Goal: Task Accomplishment & Management: Use online tool/utility

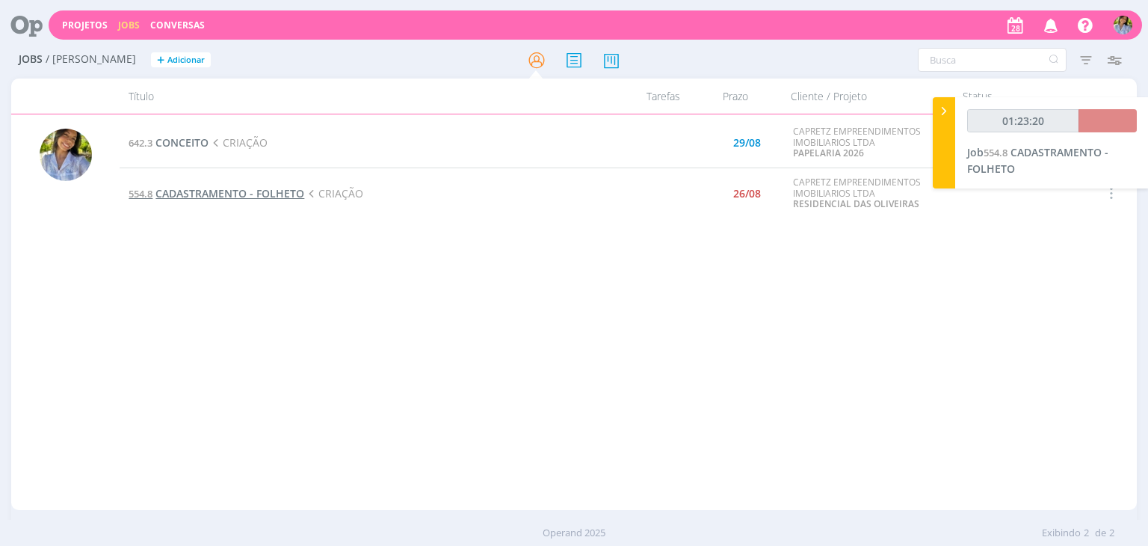
click at [286, 186] on span "CADASTRAMENTO - FOLHETO" at bounding box center [229, 193] width 149 height 14
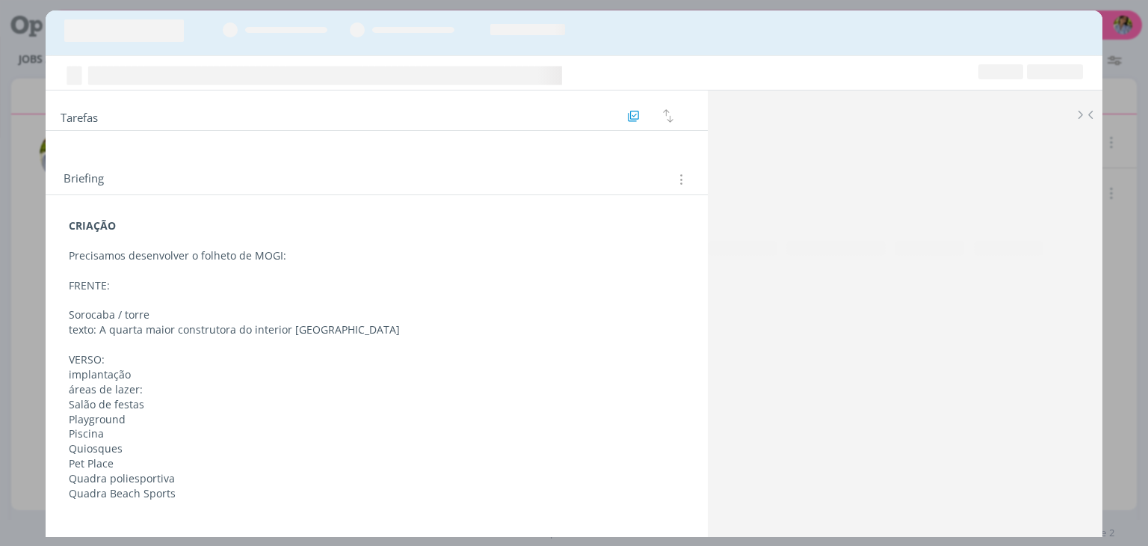
click at [278, 201] on div "CRIAÇÃO Precisamos desenvolver o folheto de MOGI: FRENTE: Sorocaba / torre text…" at bounding box center [377, 539] width 662 height 689
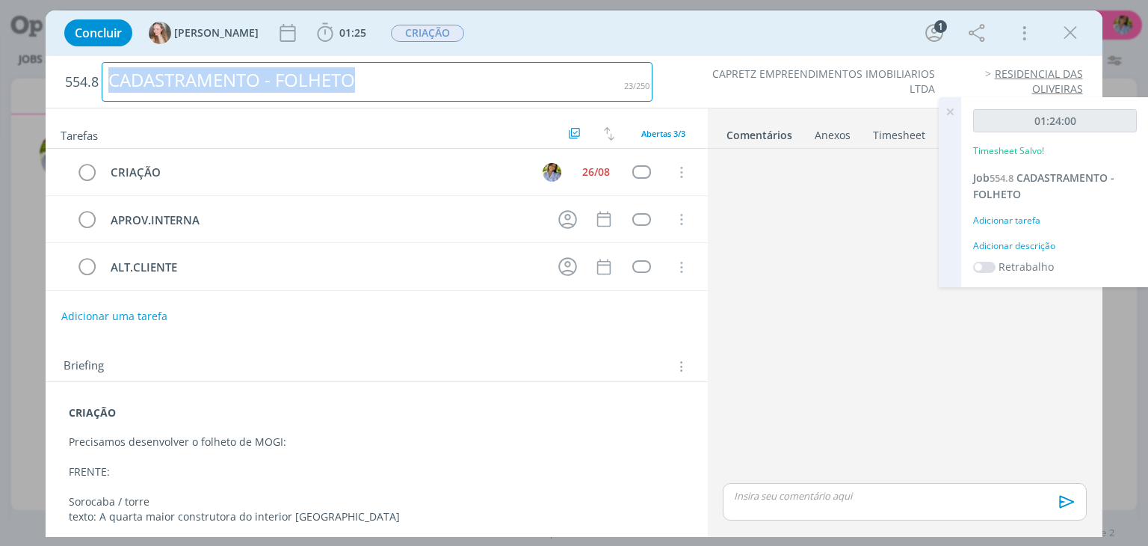
drag, startPoint x: 130, startPoint y: 84, endPoint x: 391, endPoint y: 87, distance: 260.9
click at [383, 87] on div "CADASTRAMENTO - FOLHETO" at bounding box center [377, 82] width 551 height 40
copy div "CADASTRAMENTO - FOLHETO"
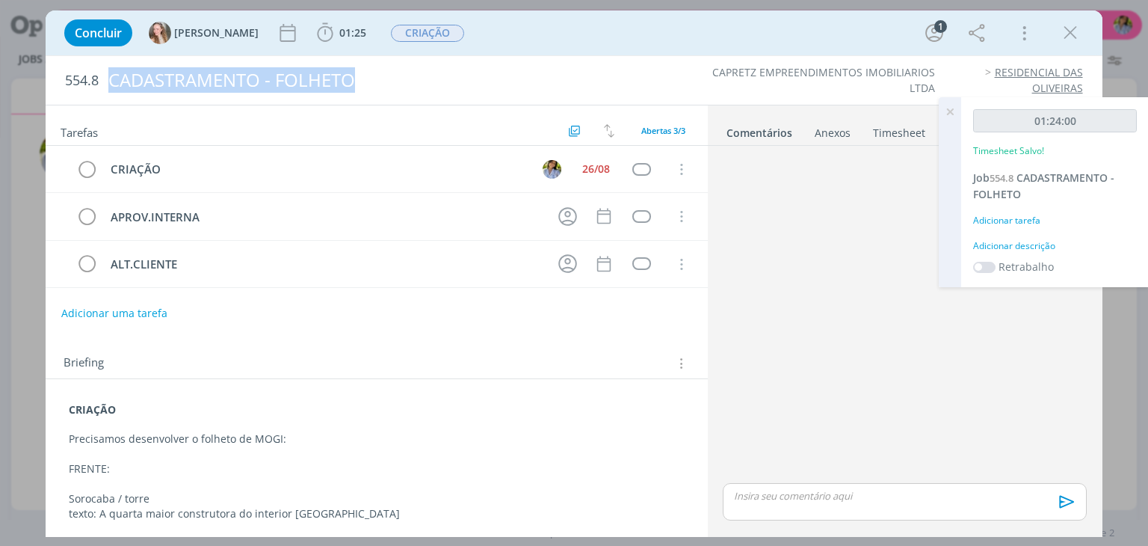
click at [733, 403] on div "dialog" at bounding box center [904, 316] width 375 height 328
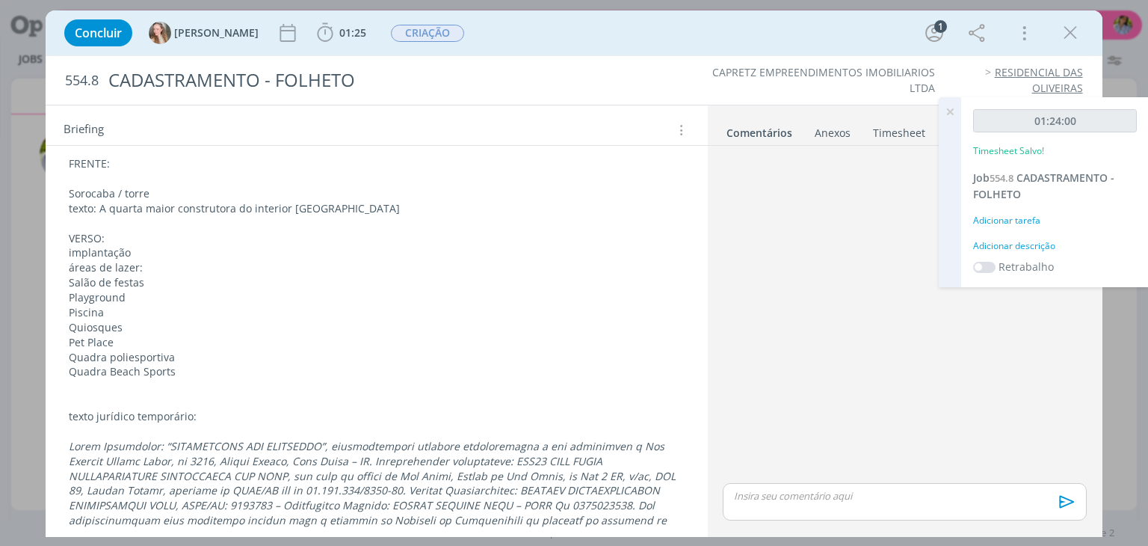
scroll to position [309, 0]
drag, startPoint x: 704, startPoint y: 425, endPoint x: 532, endPoint y: 446, distance: 173.1
click at [676, 428] on div "Tarefas Usar Job de template Ordenar por: Prazo crescente Prazo decrescente Ord…" at bounding box center [574, 321] width 1056 height 432
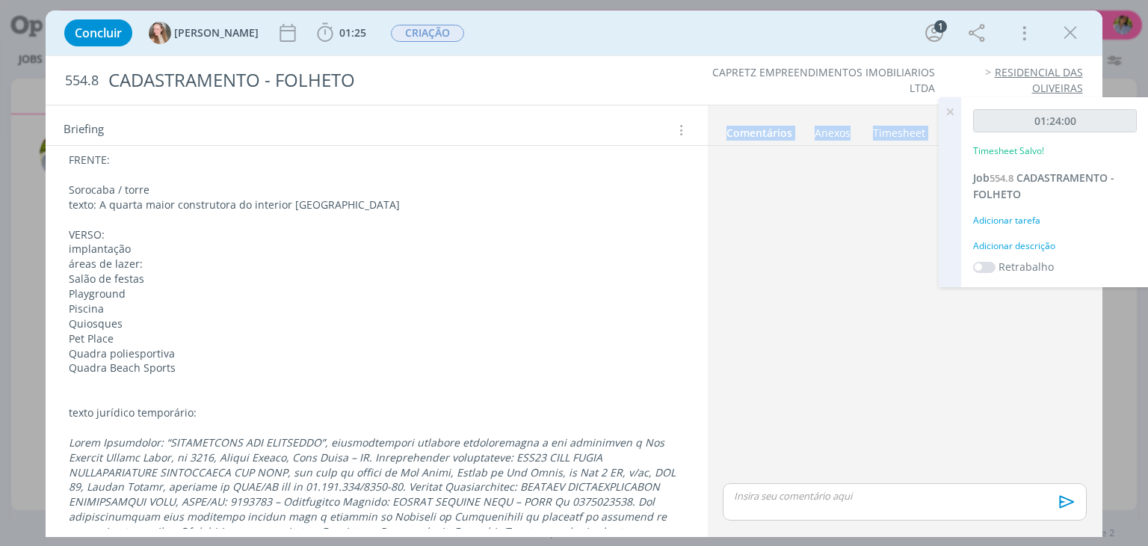
click at [776, 497] on p "dialog" at bounding box center [904, 495] width 339 height 13
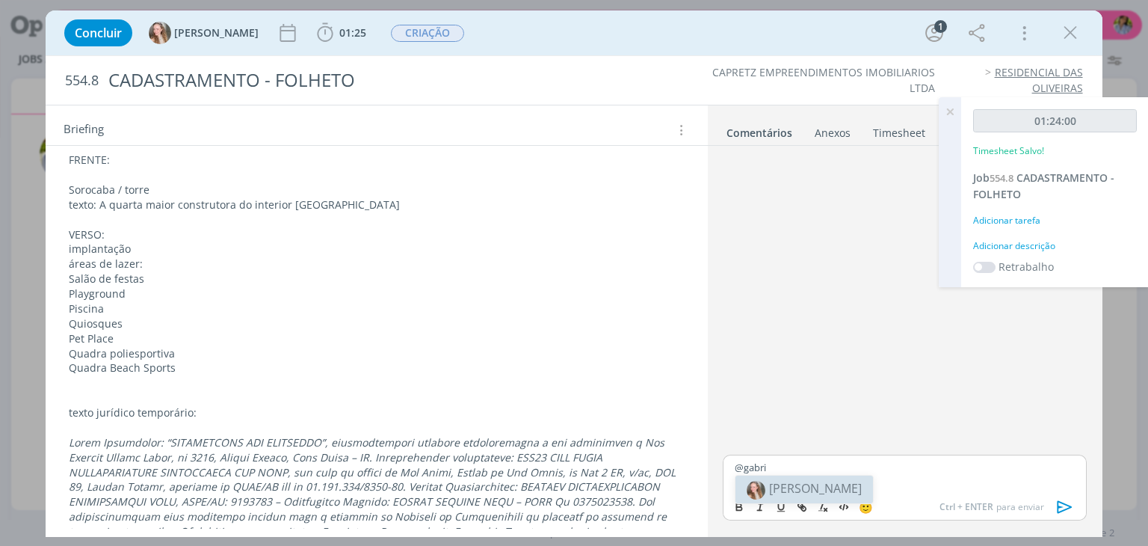
click at [786, 485] on span "[PERSON_NAME]" at bounding box center [815, 488] width 93 height 16
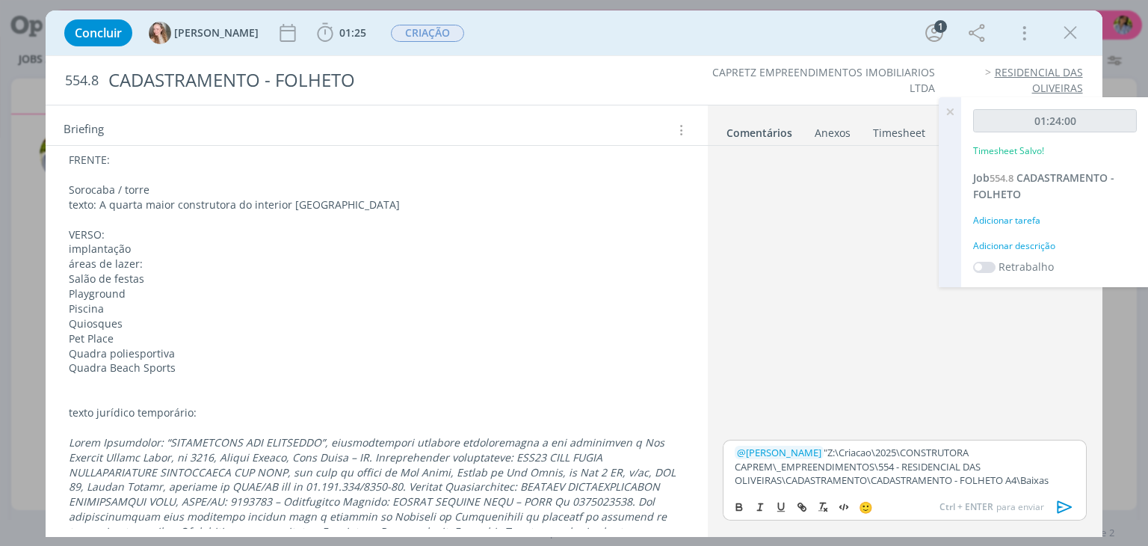
click at [791, 447] on p "﻿ @ [PERSON_NAME] ﻿ "Z:\Criacao\2025\CONSTRUTORA CAPREM\_EMPREENDIMENTOS\554 - …" at bounding box center [904, 466] width 339 height 41
click at [1059, 508] on icon "dialog" at bounding box center [1064, 507] width 15 height 13
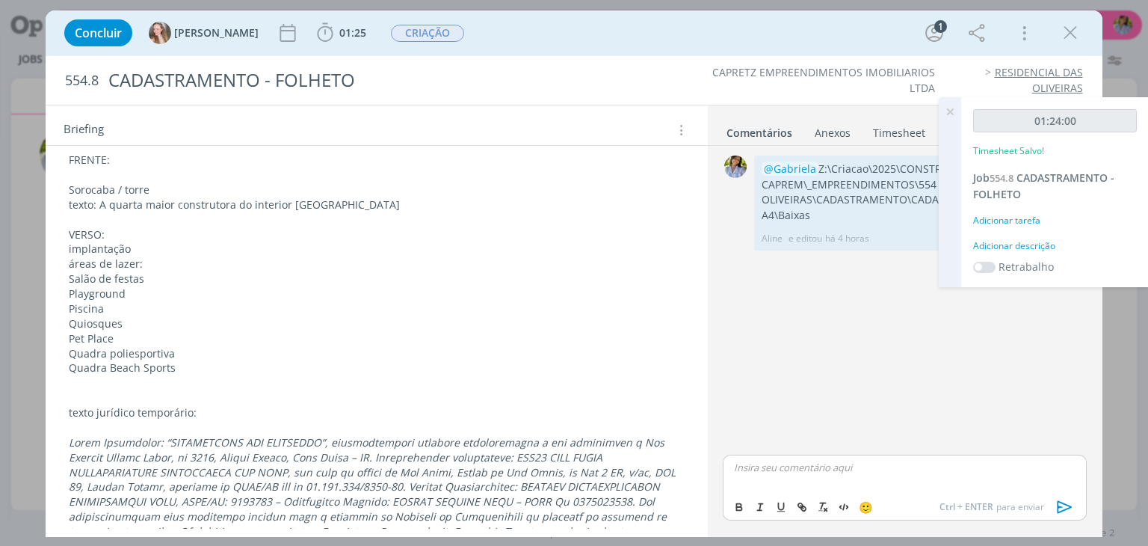
click at [948, 117] on icon at bounding box center [950, 111] width 27 height 29
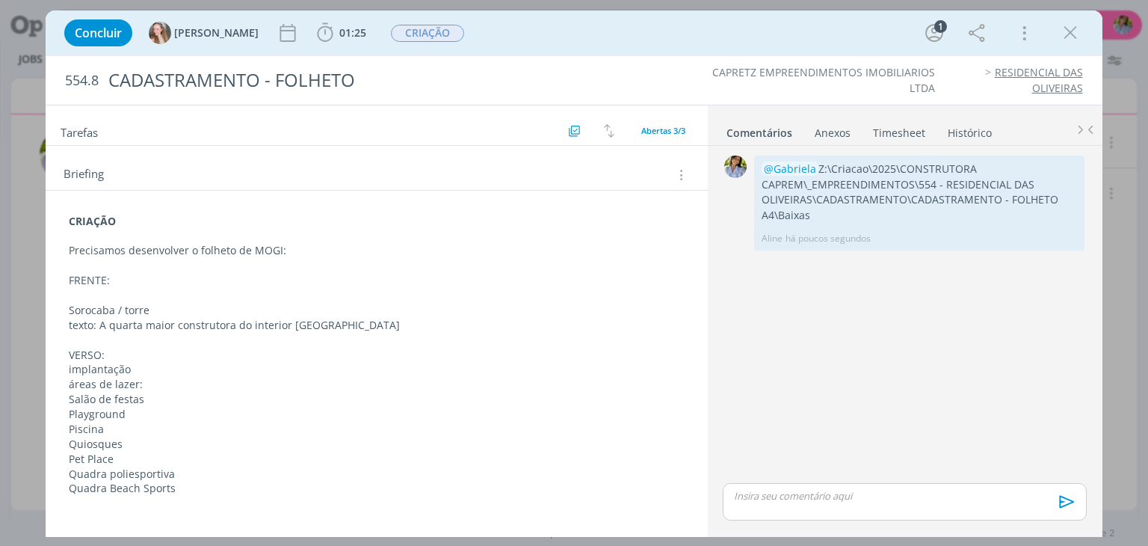
scroll to position [0, 0]
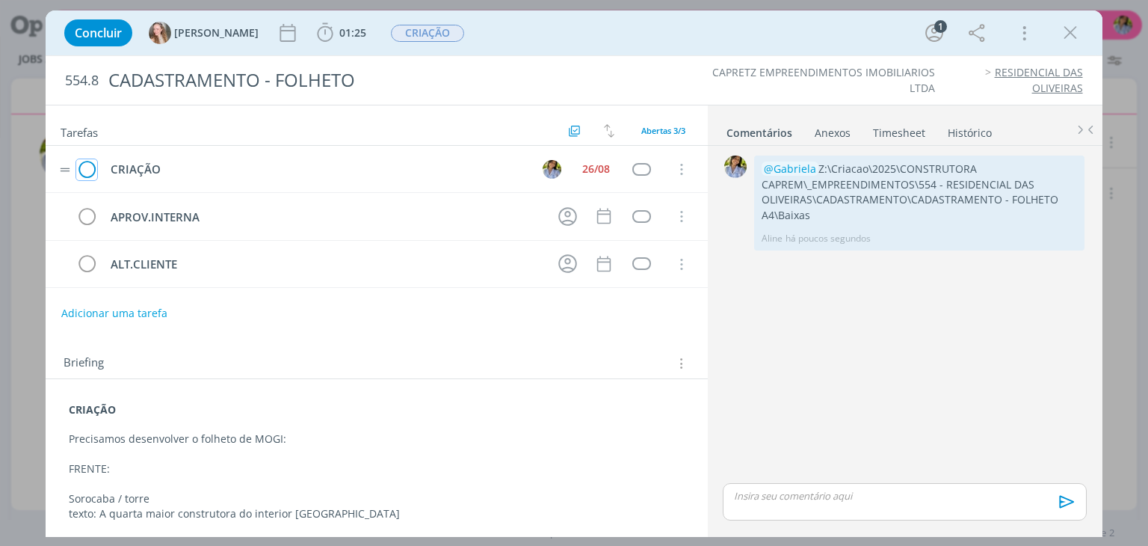
click at [82, 172] on icon "dialog" at bounding box center [86, 169] width 21 height 22
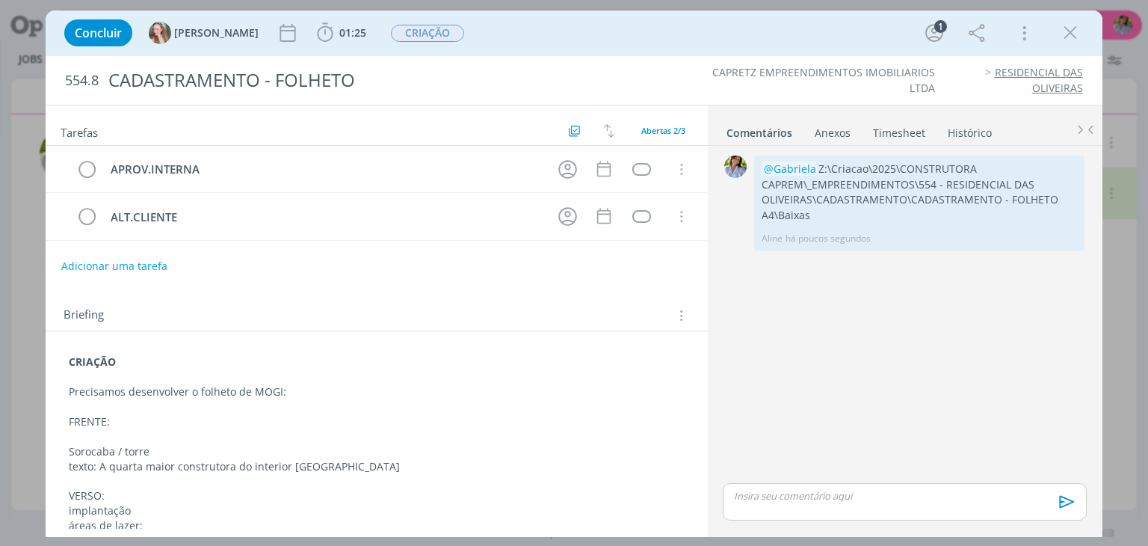
click at [1062, 37] on icon "dialog" at bounding box center [1070, 33] width 22 height 22
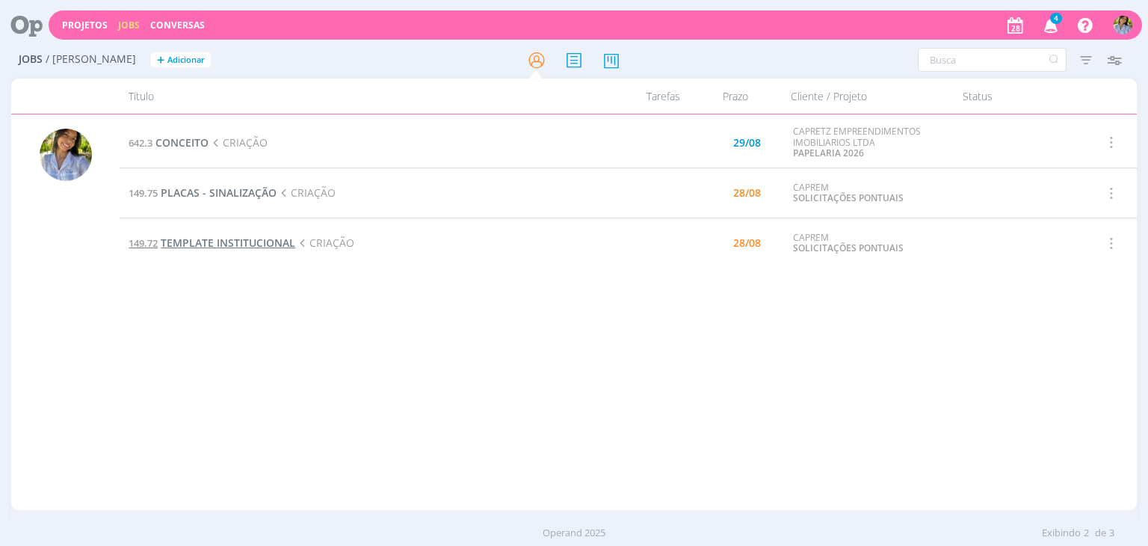
click at [256, 241] on span "TEMPLATE INSTITUCIONAL" at bounding box center [228, 242] width 135 height 14
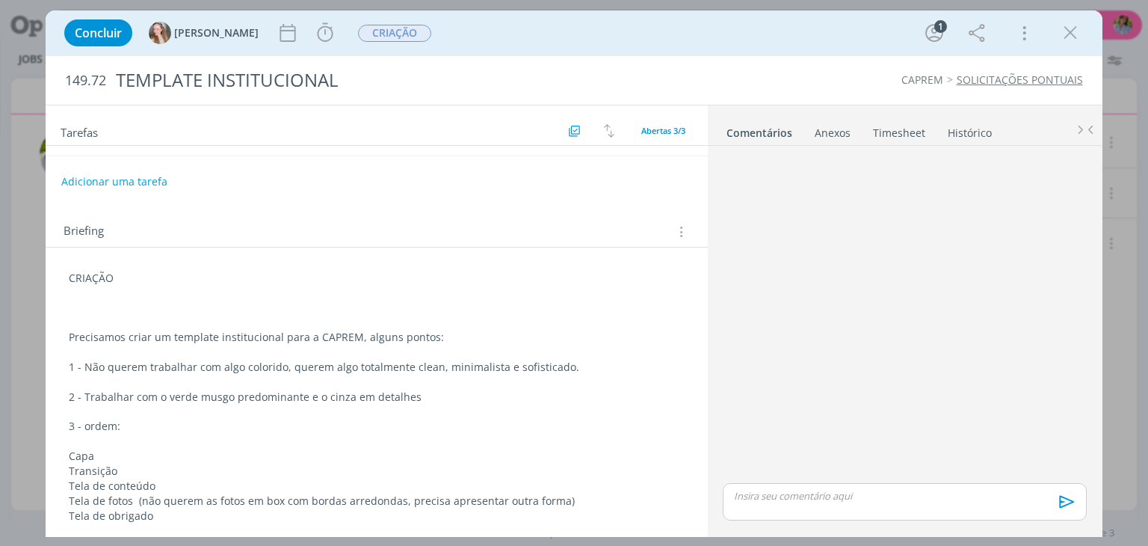
scroll to position [135, 0]
drag, startPoint x: 1065, startPoint y: 34, endPoint x: 1041, endPoint y: 72, distance: 44.0
click at [1065, 34] on icon "dialog" at bounding box center [1070, 33] width 22 height 22
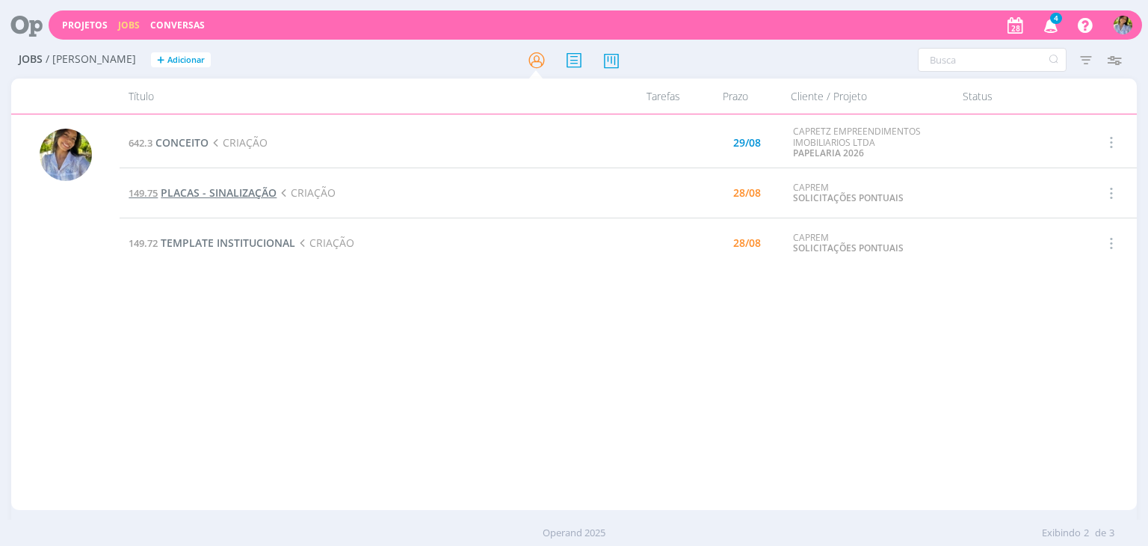
click at [215, 195] on span "PLACAS - SINALIZAÇÃO" at bounding box center [219, 192] width 116 height 14
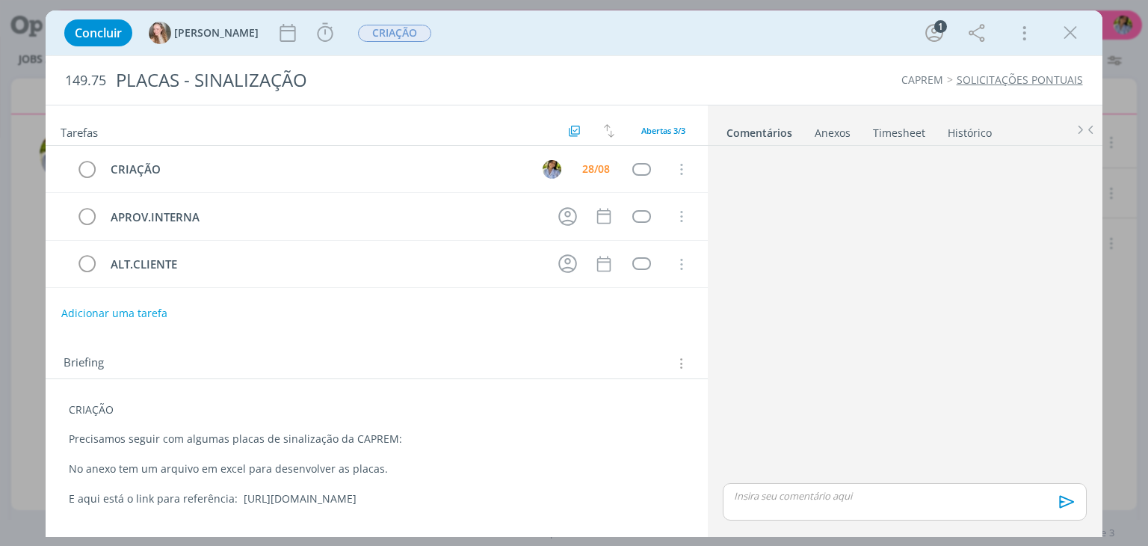
drag, startPoint x: 233, startPoint y: 493, endPoint x: 641, endPoint y: 491, distance: 408.2
click at [647, 491] on p "E aqui está o link para referência: [URL][DOMAIN_NAME]" at bounding box center [376, 498] width 615 height 15
click at [830, 137] on div "Anexos 0" at bounding box center [833, 133] width 36 height 15
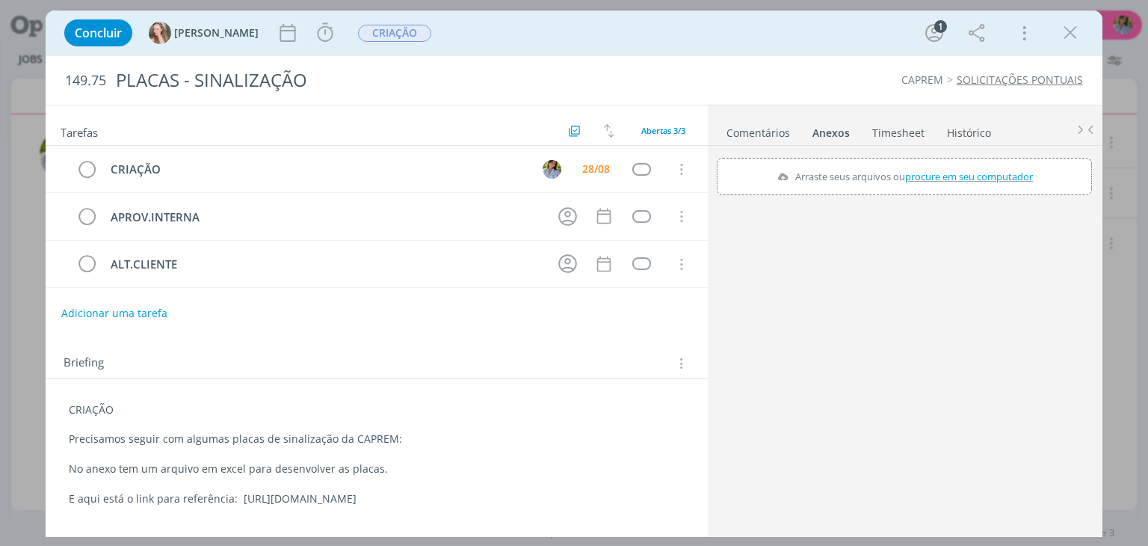
click at [761, 138] on link "Comentários" at bounding box center [758, 130] width 65 height 22
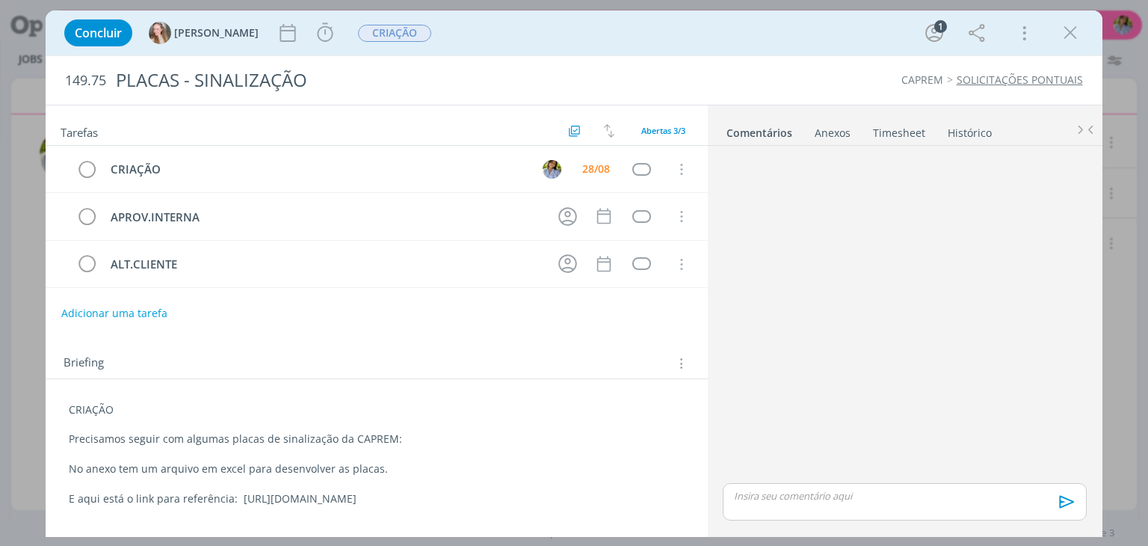
click at [824, 142] on ul "Comentários Anexos 0 Timesheet Histórico" at bounding box center [905, 125] width 395 height 40
click at [1070, 34] on icon "dialog" at bounding box center [1070, 33] width 22 height 22
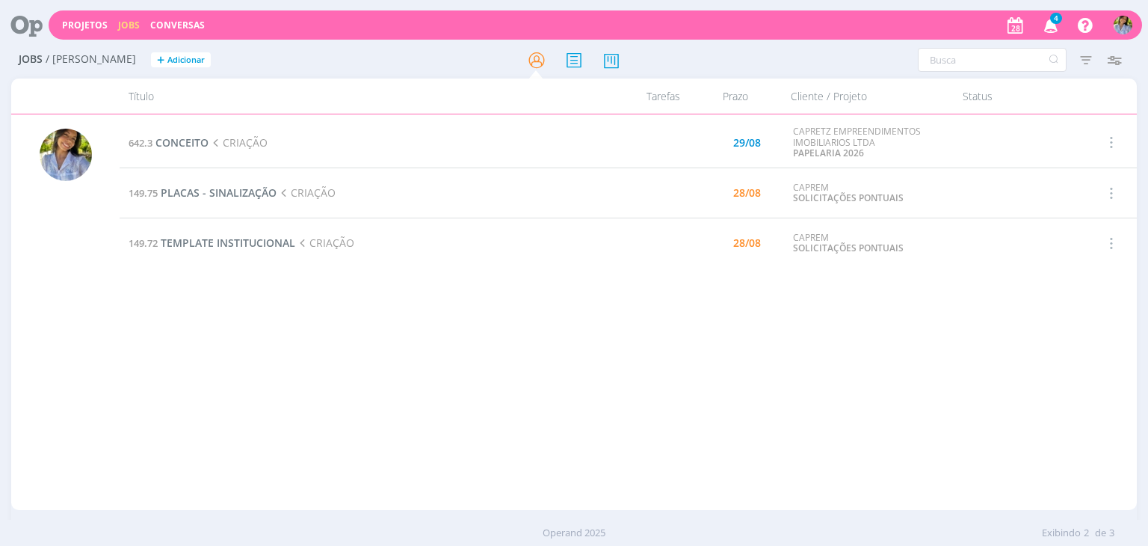
click at [581, 366] on div "642.3 CONCEITO CRIAÇÃO 29/08 CAPRETZ EMPREENDIMENTOS IMOBILIARIOS LTDA PAPELARI…" at bounding box center [628, 311] width 1017 height 389
click at [1050, 26] on icon "button" at bounding box center [1051, 24] width 26 height 25
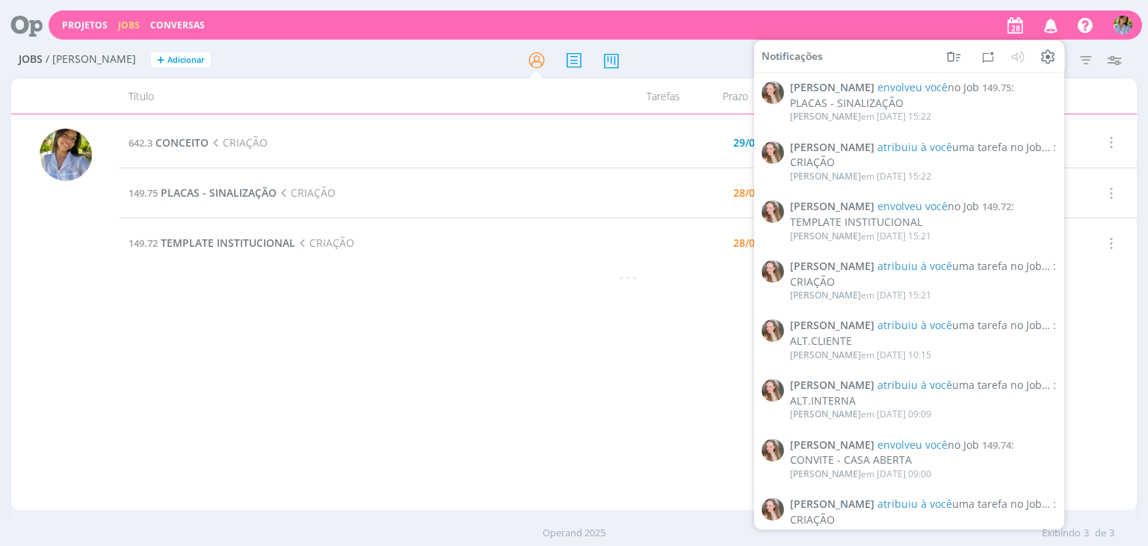
click at [1051, 28] on icon "button" at bounding box center [1051, 24] width 26 height 25
